Goal: Task Accomplishment & Management: Complete application form

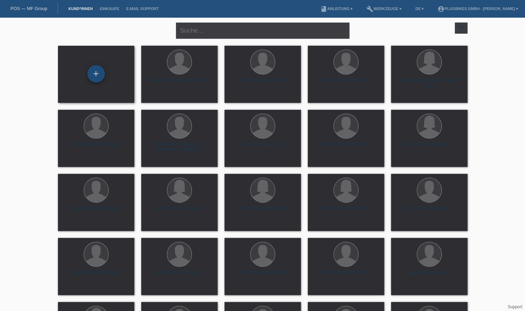
click at [96, 79] on div "+" at bounding box center [95, 73] width 17 height 17
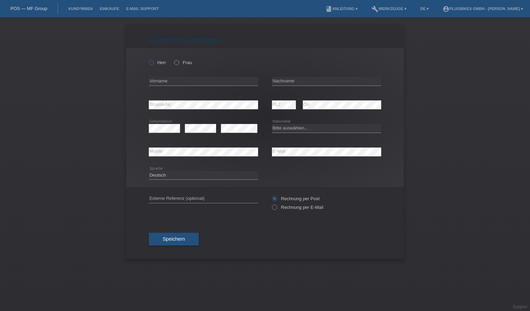
click at [148, 59] on icon at bounding box center [148, 59] width 0 height 0
click at [151, 61] on input "Herr" at bounding box center [151, 62] width 5 height 5
radio input "true"
click at [173, 80] on input "text" at bounding box center [203, 81] width 109 height 9
type input "Admir"
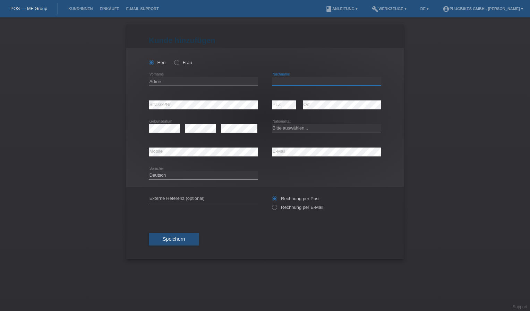
click at [302, 81] on input "text" at bounding box center [326, 81] width 109 height 9
click at [299, 78] on input "Fehrat" at bounding box center [326, 81] width 109 height 9
click at [287, 82] on input "Fehrat" at bounding box center [326, 81] width 109 height 9
type input "Fehratovic"
click at [282, 126] on select "Bitte auswählen... Schweiz Deutschland Liechtenstein Österreich ------------ Af…" at bounding box center [326, 128] width 109 height 8
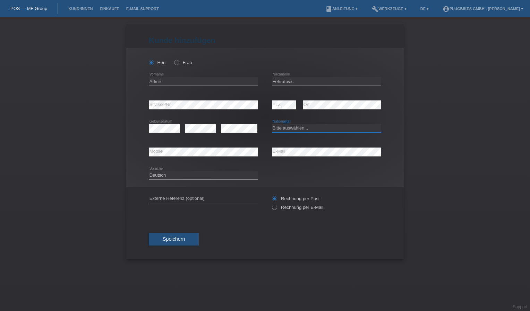
select select "RS"
click at [272, 124] on select "Bitte auswählen... Schweiz Deutschland Liechtenstein Österreich ------------ Af…" at bounding box center [326, 128] width 109 height 8
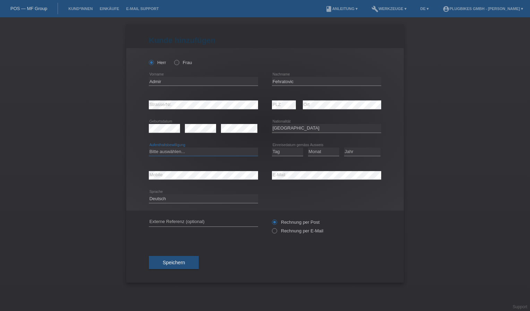
click at [157, 153] on select "Bitte auswählen... C B B - Flüchtlingsstatus Andere" at bounding box center [203, 152] width 109 height 8
select select "C"
click at [149, 148] on select "Bitte auswählen... C B B - Flüchtlingsstatus Andere" at bounding box center [203, 152] width 109 height 8
click at [284, 150] on select "Tag 01 02 03 04 05 06 07 08 09 10 11" at bounding box center [287, 152] width 31 height 8
click at [406, 163] on div "Kund*in hinzufügen Kunde hinzufügen Kundin hinzufügen Herr Frau Admir error Vor…" at bounding box center [265, 164] width 530 height 294
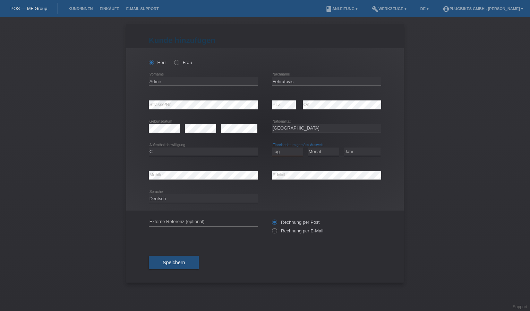
click at [277, 153] on select "Tag 01 02 03 04 05 06 07 08 09 10 11" at bounding box center [287, 152] width 31 height 8
select select "31"
click at [272, 148] on select "Tag 01 02 03 04 05 06 07 08 09 10 11" at bounding box center [287, 152] width 31 height 8
click at [318, 150] on select "Monat 01 02 03 04 05 06 07 08 09 10 11" at bounding box center [323, 152] width 31 height 8
select select "03"
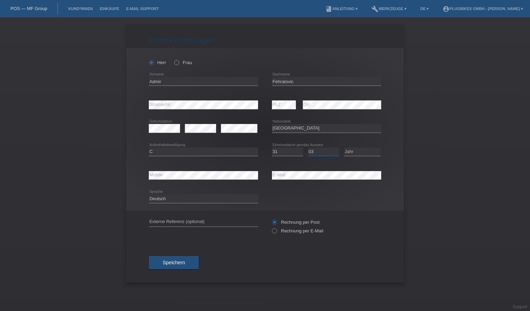
click at [308, 148] on select "Monat 01 02 03 04 05 06 07 08 09 10 11" at bounding box center [323, 152] width 31 height 8
click at [347, 150] on select "Jahr 2025 2024 2023 2022 2021 2020 2019 2018 2017 2016 2015 2014 2013 2012 2011…" at bounding box center [362, 152] width 36 height 8
select select "1995"
click at [344, 148] on select "Jahr 2025 2024 2023 2022 2021 2020 2019 2018 2017 2016 2015 2014 2013 2012 2011…" at bounding box center [362, 152] width 36 height 8
click at [176, 180] on icon at bounding box center [203, 180] width 109 height 0
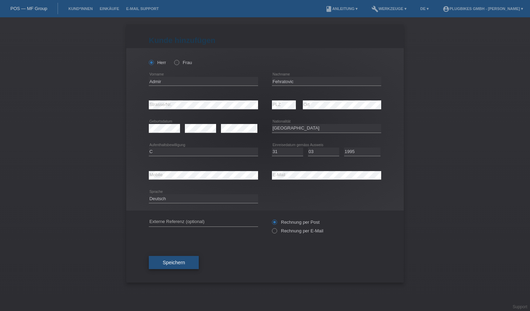
click at [185, 261] on button "Speichern" at bounding box center [174, 262] width 50 height 13
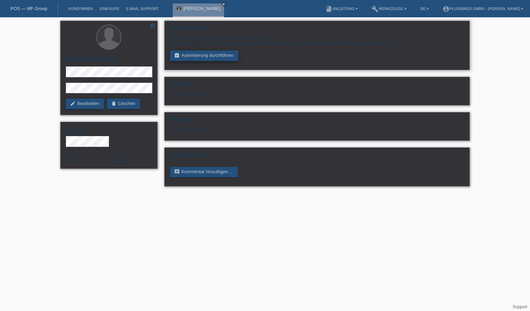
click at [213, 56] on link "assignment_turned_in Autorisierung durchführen" at bounding box center [204, 56] width 68 height 10
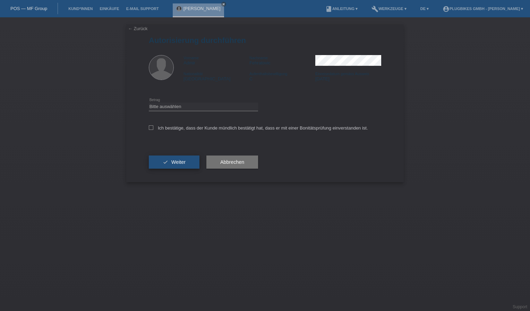
click at [184, 162] on span "Weiter" at bounding box center [178, 163] width 14 height 6
click at [150, 128] on icon at bounding box center [151, 128] width 5 height 5
click at [150, 128] on input "Ich bestätige, dass der Kunde mündlich bestätigt hat, dass er mit einer Bonität…" at bounding box center [151, 128] width 5 height 5
checkbox input "true"
drag, startPoint x: 175, startPoint y: 101, endPoint x: 175, endPoint y: 107, distance: 6.6
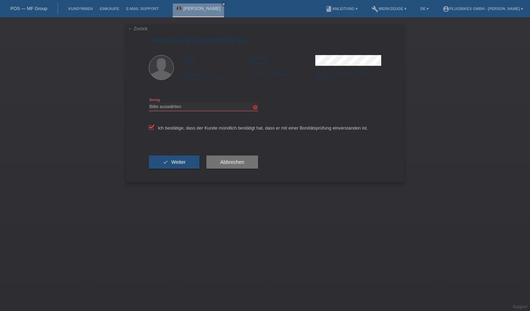
click at [175, 102] on div "Bitte auswählen CHF 1.00 - CHF 499.00 CHF 500.00 - CHF 1'999.00 CHF 2'000.00 - …" at bounding box center [203, 107] width 109 height 24
click at [175, 108] on select "Bitte auswählen CHF 1.00 - CHF 499.00 CHF 500.00 - CHF 1'999.00 CHF 2'000.00 - …" at bounding box center [203, 107] width 109 height 8
select select "3"
click at [149, 103] on select "Bitte auswählen CHF 1.00 - CHF 499.00 CHF 500.00 - CHF 1'999.00 CHF 2'000.00 - …" at bounding box center [203, 107] width 109 height 8
click at [179, 162] on span "Weiter" at bounding box center [178, 163] width 14 height 6
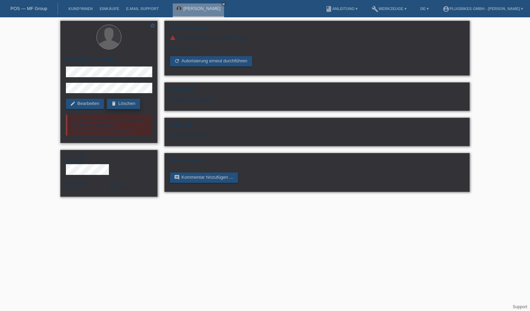
click at [133, 103] on link "delete Löschen" at bounding box center [123, 104] width 33 height 10
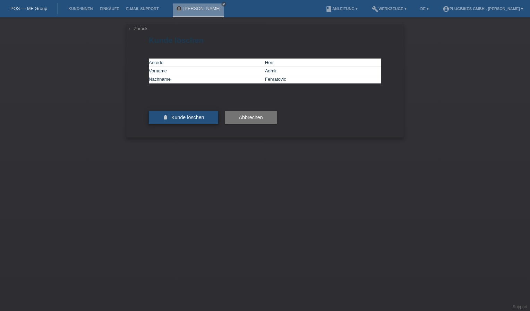
click at [181, 120] on span "Kunde löschen" at bounding box center [187, 118] width 33 height 6
